Goal: Information Seeking & Learning: Learn about a topic

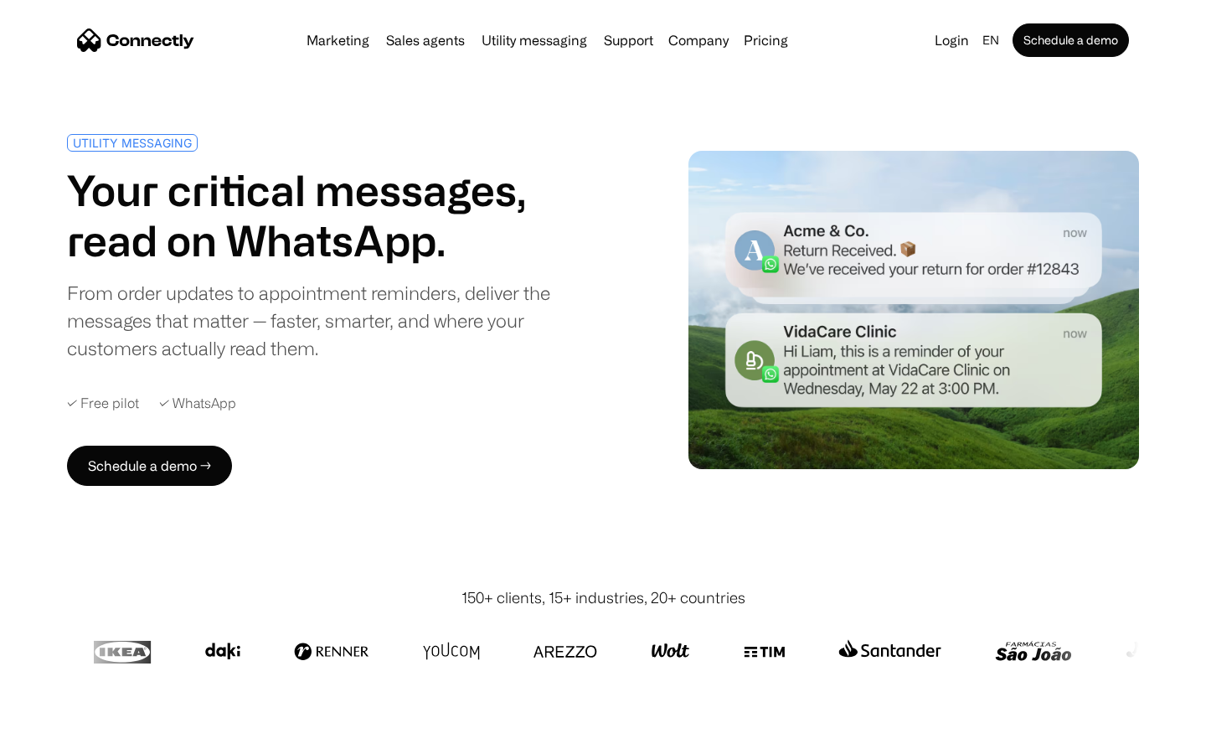
scroll to position [4413, 0]
